Goal: Information Seeking & Learning: Learn about a topic

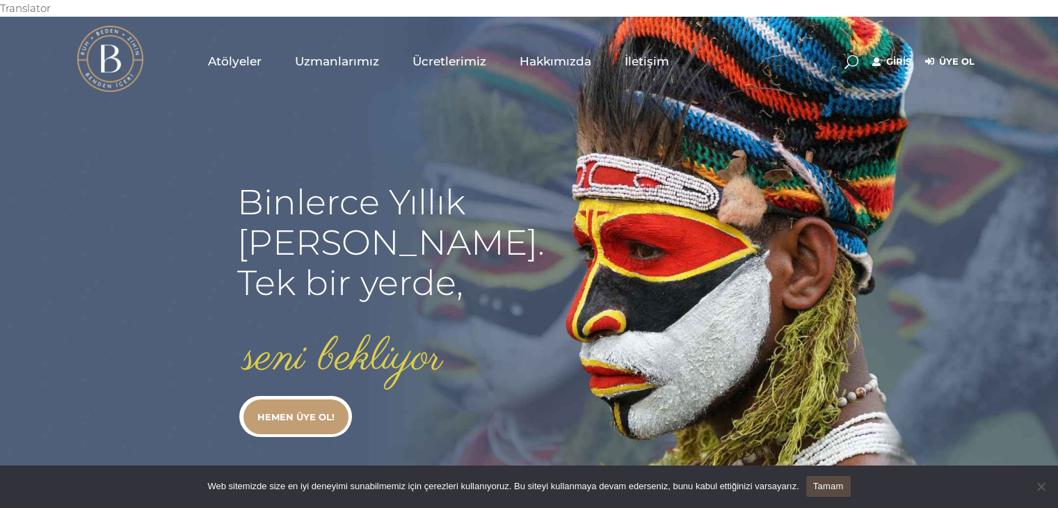
type input "secil.karacan"
click at [891, 54] on link "Giriş" at bounding box center [892, 62] width 39 height 17
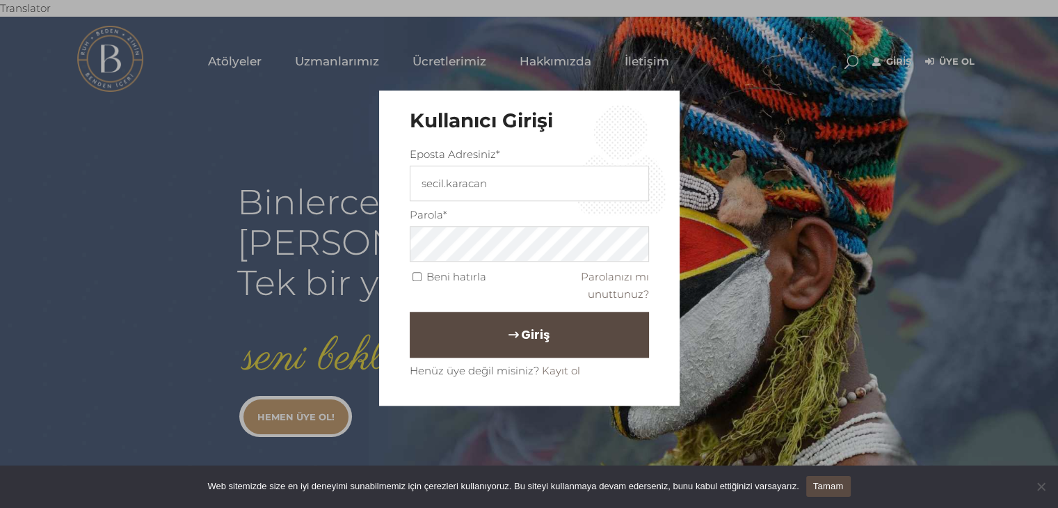
click at [523, 333] on span "Giriş" at bounding box center [535, 335] width 29 height 24
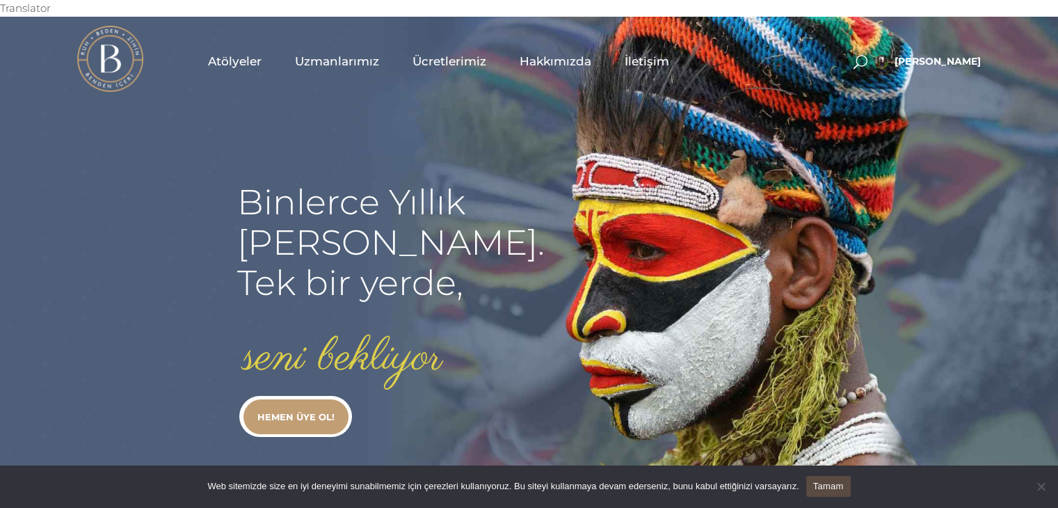
click at [310, 54] on span "Uzmanlarımız" at bounding box center [337, 62] width 84 height 16
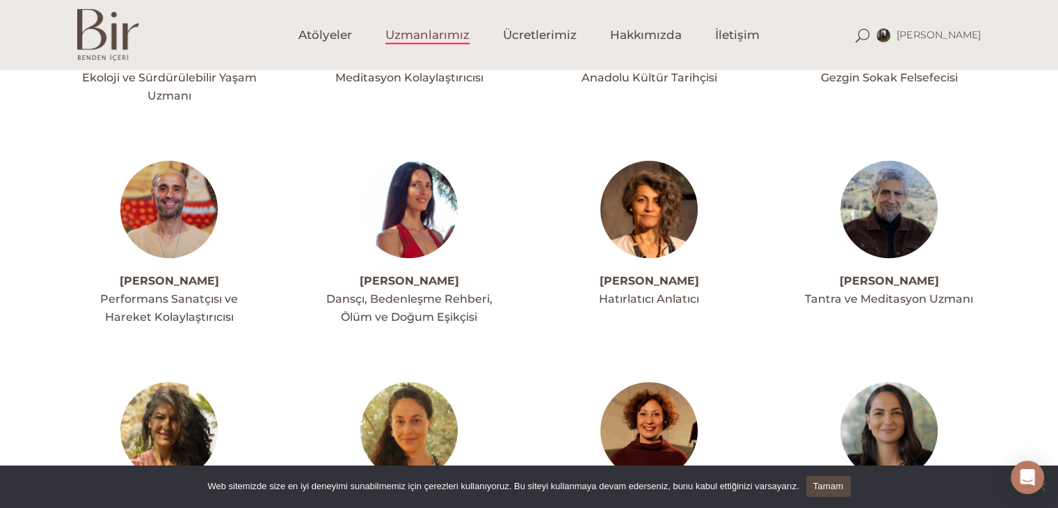
scroll to position [306, 0]
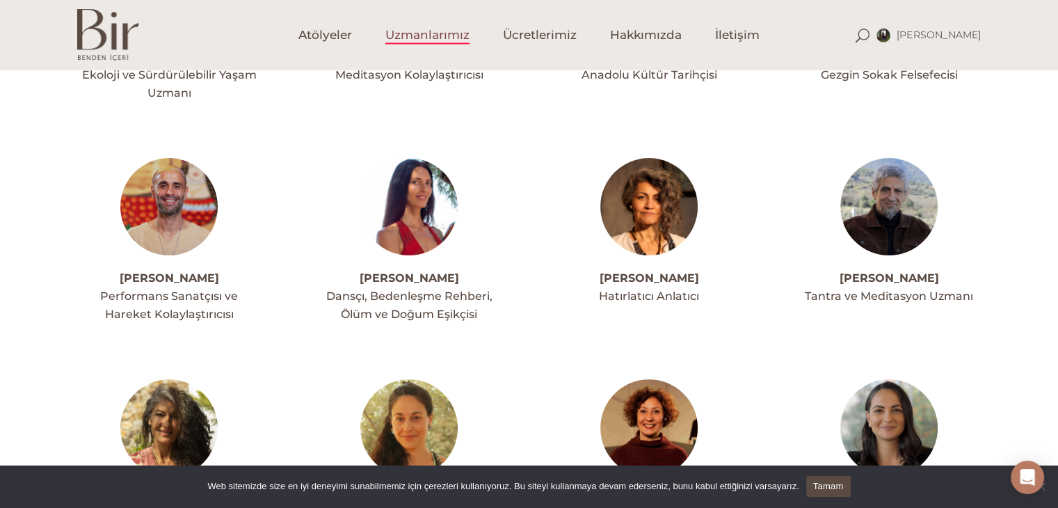
click at [161, 187] on img at bounding box center [168, 206] width 97 height 97
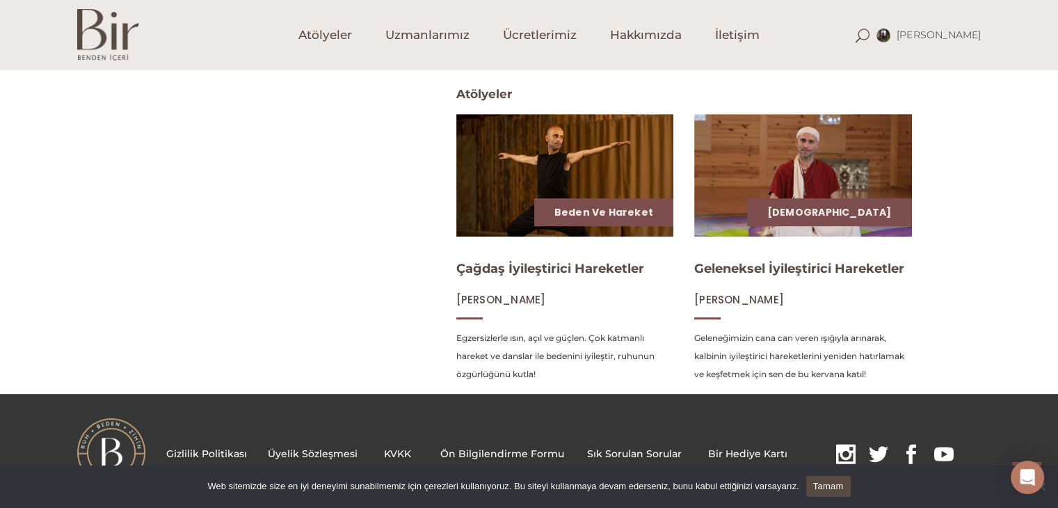
scroll to position [578, 0]
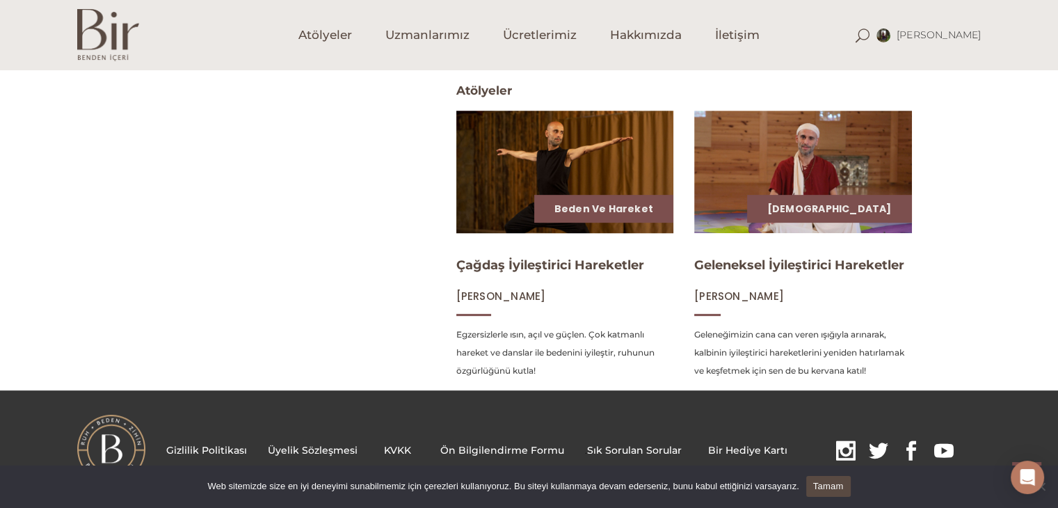
click at [645, 156] on img at bounding box center [565, 172] width 224 height 126
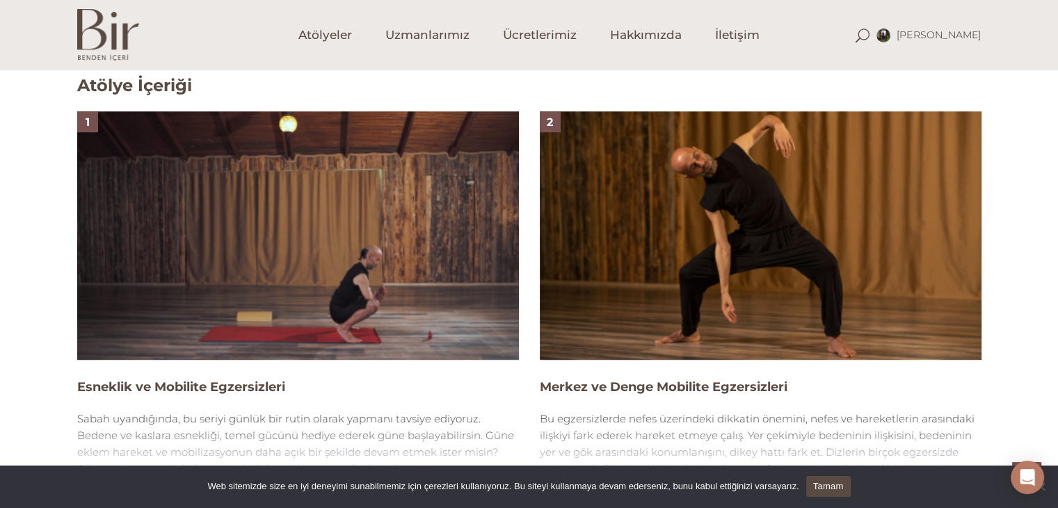
scroll to position [927, 0]
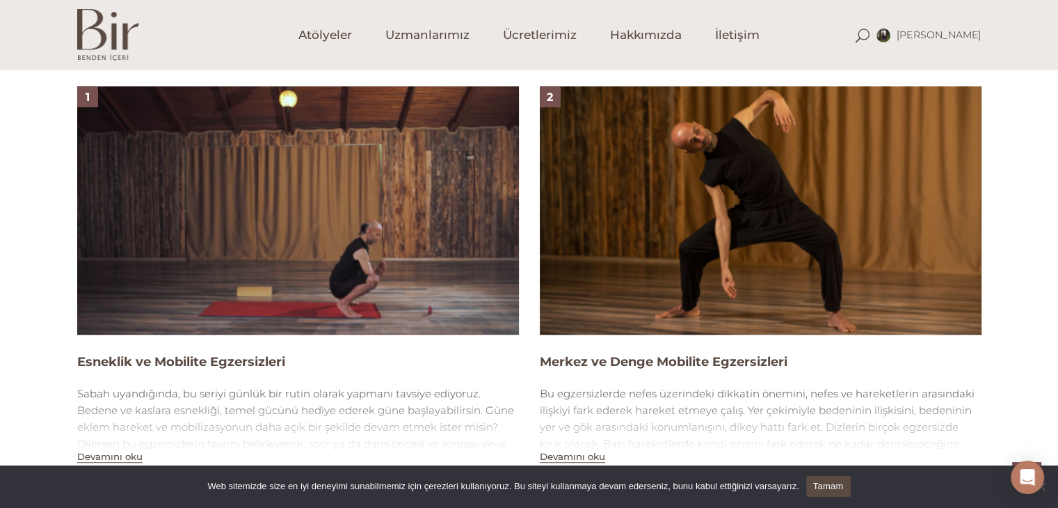
click at [763, 230] on img at bounding box center [761, 210] width 442 height 248
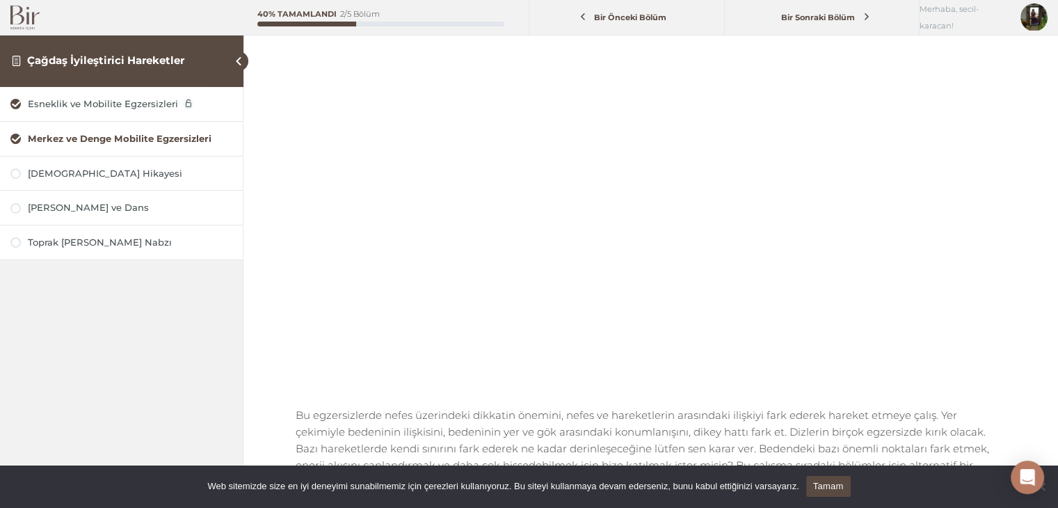
scroll to position [167, 0]
